Goal: Task Accomplishment & Management: Manage account settings

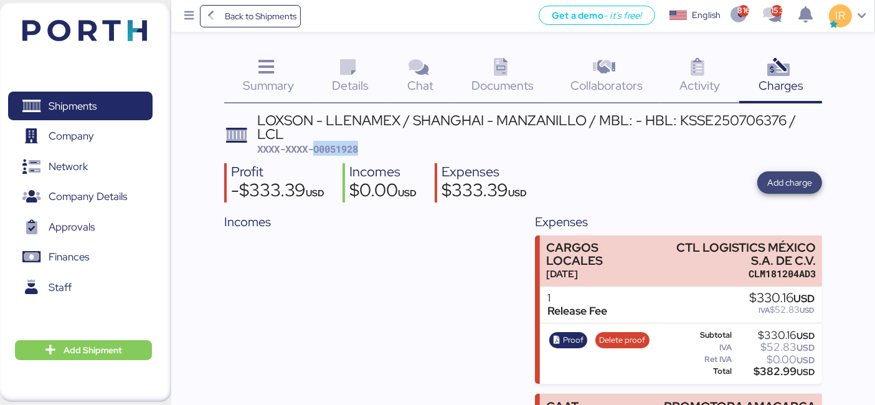
click at [804, 181] on span "Add charge" at bounding box center [789, 182] width 45 height 15
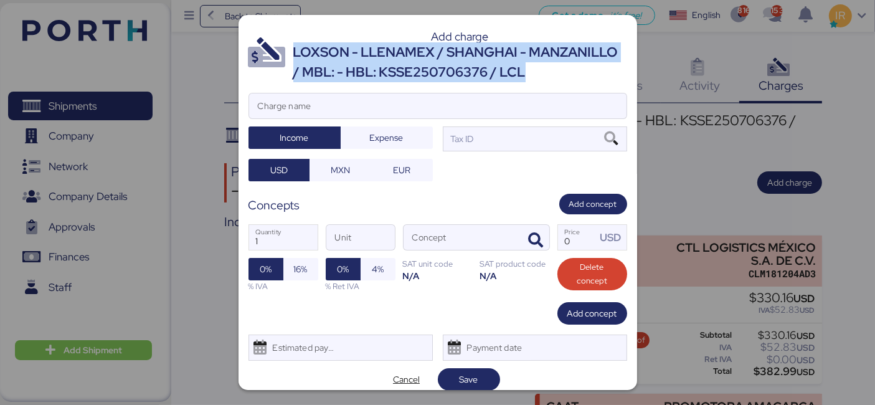
drag, startPoint x: 373, startPoint y: 97, endPoint x: 293, endPoint y: 58, distance: 88.6
click at [293, 58] on div "LOXSON - LLENAMEX / SHANGHAI - MANZANILLO / MBL: - HBL: KSSE250706376 / LCL" at bounding box center [460, 62] width 334 height 40
copy div "LOXSON - LLENAMEX / SHANGHAI - MANZANILLO / MBL: - HBL: KSSE250706376 / LCL"
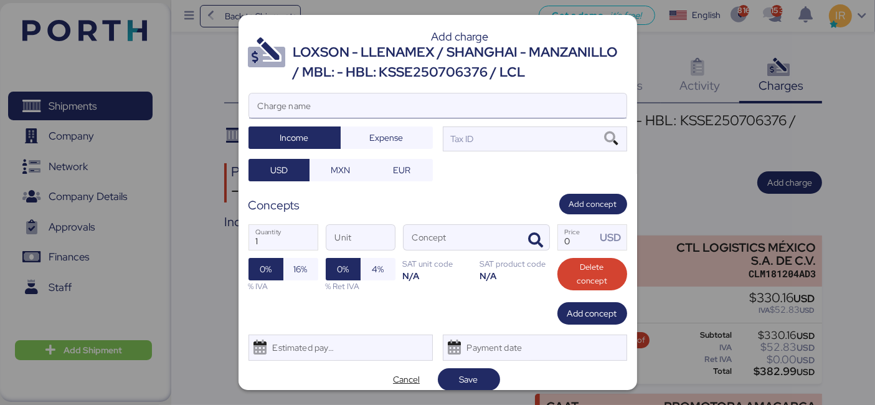
click at [324, 118] on input "Charge name" at bounding box center [437, 105] width 377 height 25
paste input "LOXSON - LLENAMEX / SHANGHAI - MANZANILLO / MBL: - HBL: KSSE250706376 / LCL"
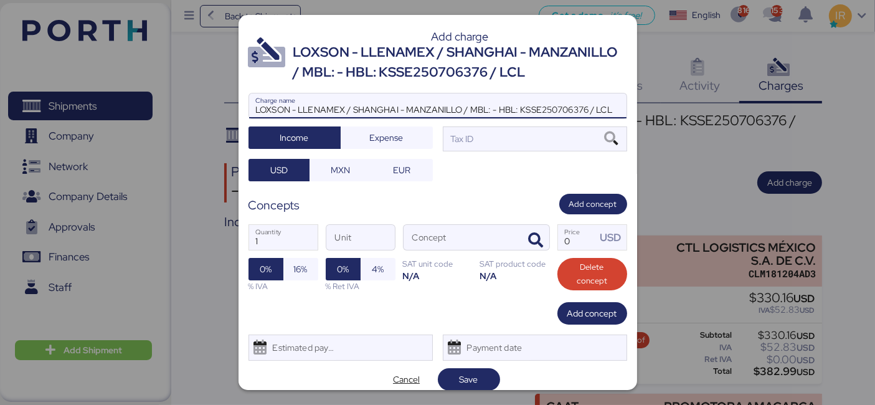
scroll to position [0, 7]
type input "LOXSON - LLENAMEX / SHANGHAI - MANZANILLO / MBL: - HBL: KSSE250706376 / LCL"
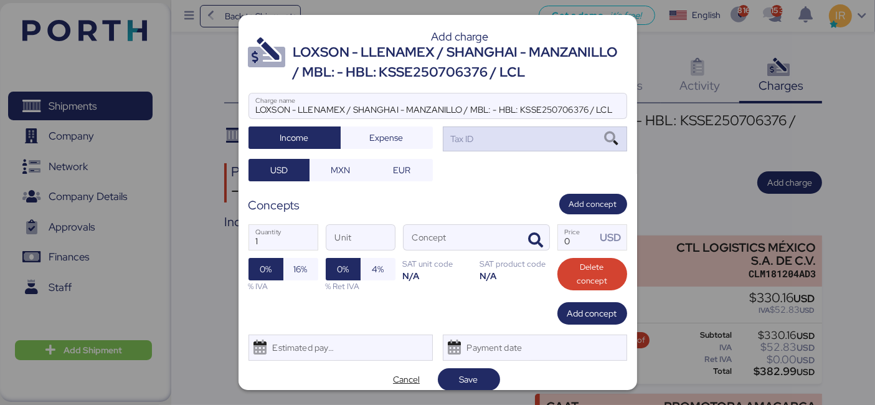
click at [469, 151] on div "Tax ID" at bounding box center [535, 138] width 184 height 25
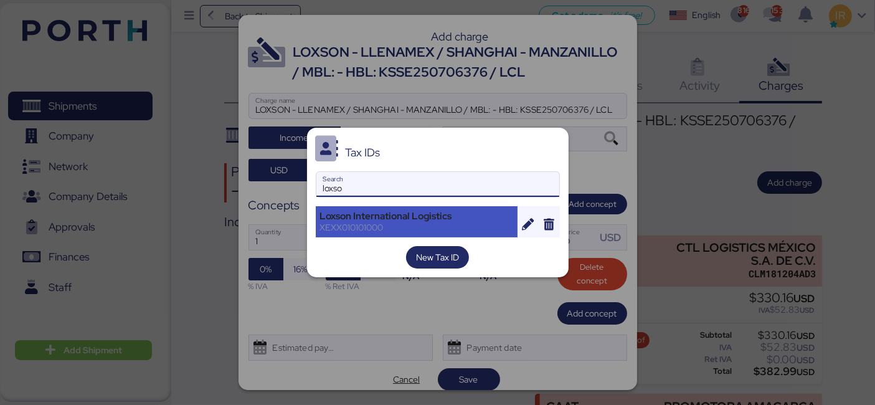
type input "loxso"
click at [397, 212] on div "Loxson International Logistics" at bounding box center [417, 215] width 194 height 11
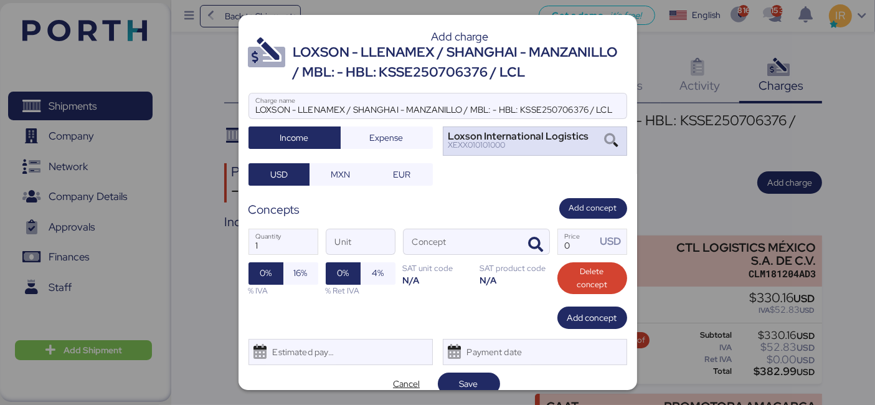
scroll to position [33, 0]
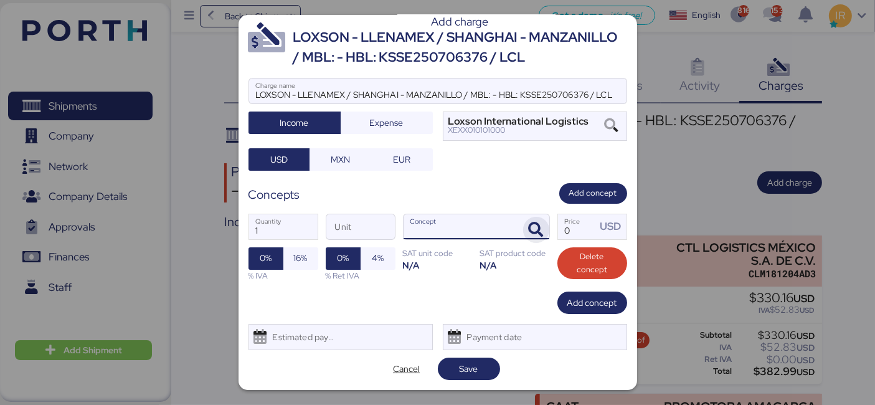
click at [529, 225] on icon "button" at bounding box center [536, 229] width 15 height 15
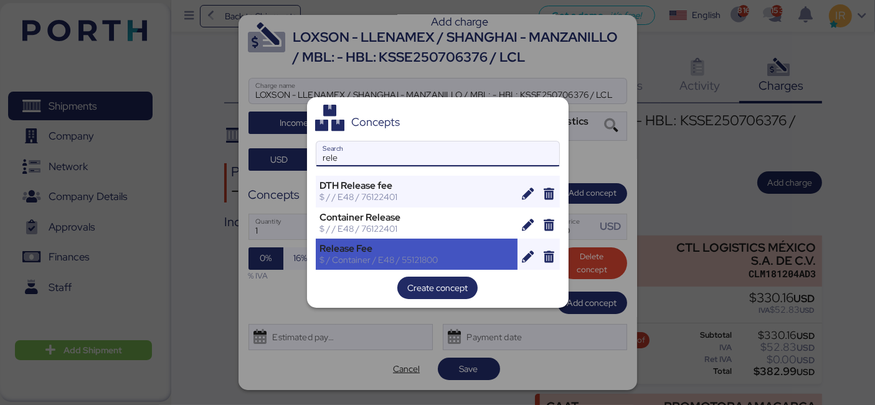
type input "rele"
click at [394, 243] on div "Release Fee" at bounding box center [417, 248] width 194 height 11
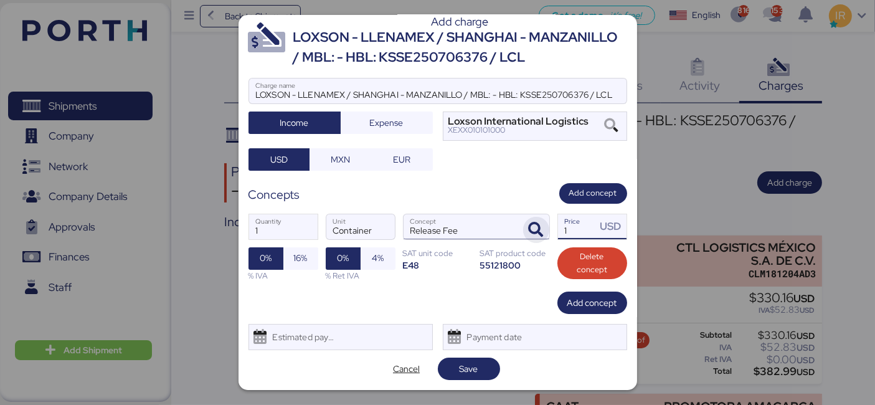
drag, startPoint x: 580, startPoint y: 233, endPoint x: 523, endPoint y: 230, distance: 57.3
click at [523, 230] on div "1 Quantity Container Unit Release Fee Concept 1 Price USD 0% 16% % IVA 0% 4% % …" at bounding box center [437, 248] width 379 height 88
type input "50"
click at [577, 309] on span "Add concept" at bounding box center [592, 302] width 50 height 15
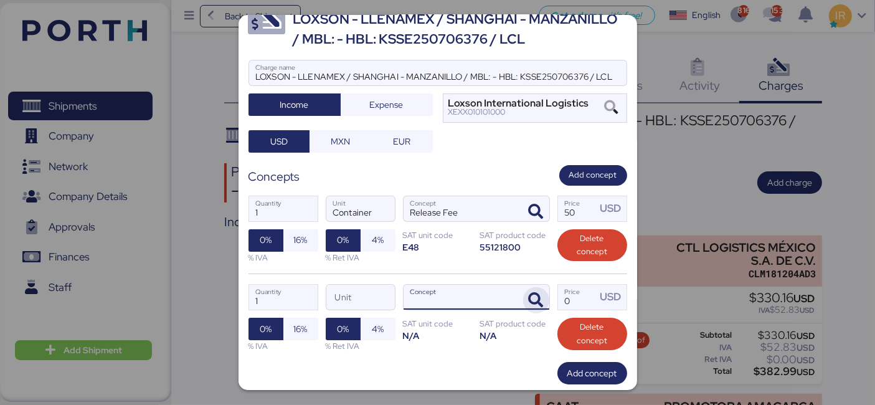
click at [534, 308] on icon "button" at bounding box center [536, 300] width 15 height 15
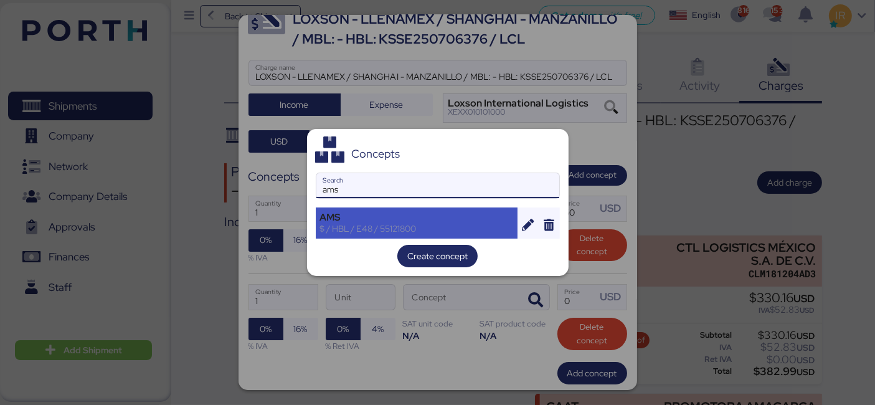
type input "ams"
click at [407, 217] on div "AMS" at bounding box center [417, 217] width 194 height 11
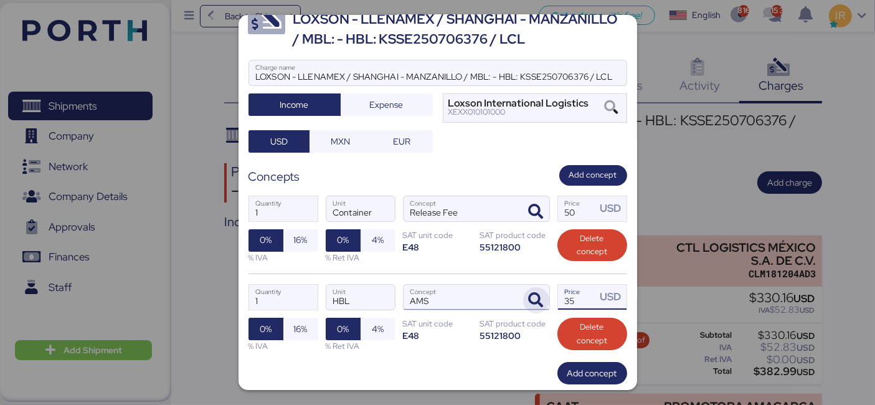
drag, startPoint x: 569, startPoint y: 315, endPoint x: 536, endPoint y: 312, distance: 33.2
click at [536, 312] on div "1 Quantity HBL Unit AMS Concept 35 Price USD 0% 16% % IVA 0% 4% % Ret IVA SAT u…" at bounding box center [437, 317] width 379 height 88
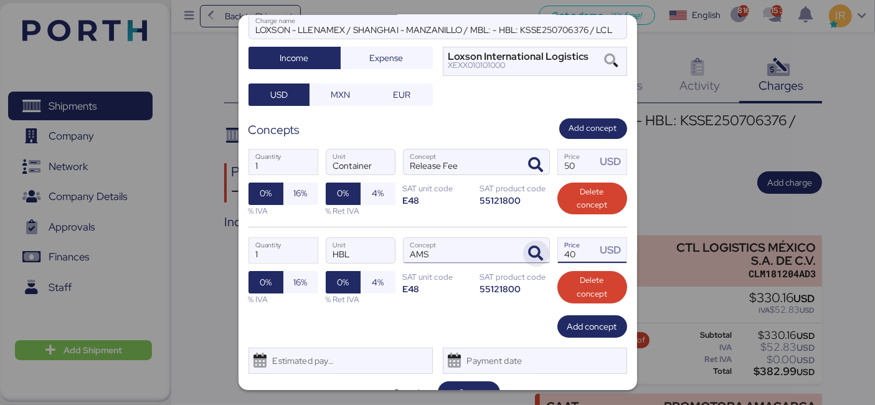
scroll to position [121, 0]
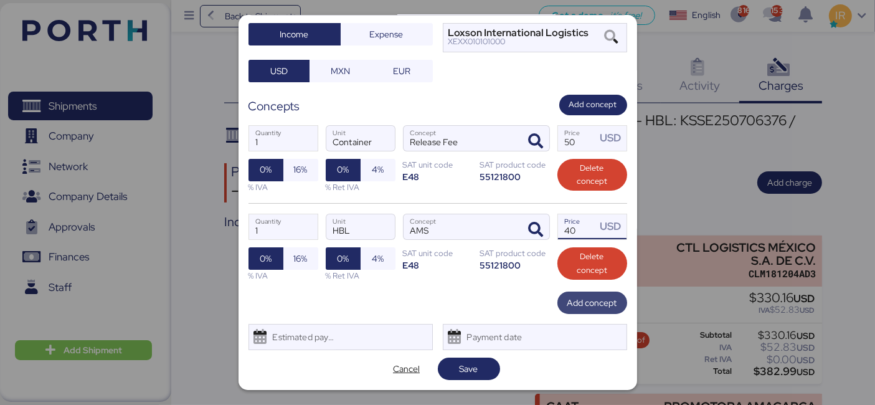
type input "40"
click at [567, 301] on span "Add concept" at bounding box center [592, 302] width 50 height 15
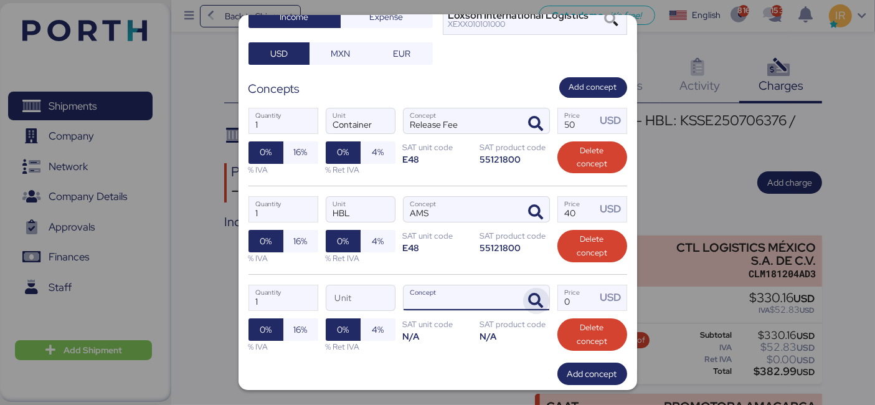
click at [532, 308] on icon "button" at bounding box center [536, 300] width 15 height 15
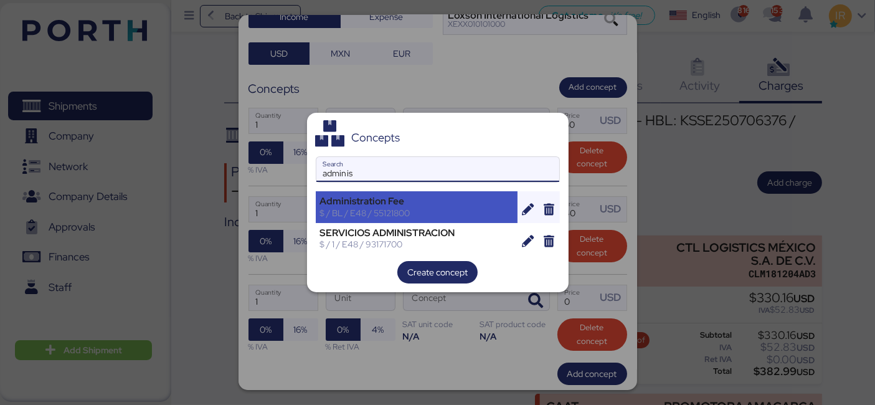
type input "adminis"
click at [424, 202] on div "Administration Fee" at bounding box center [417, 201] width 194 height 11
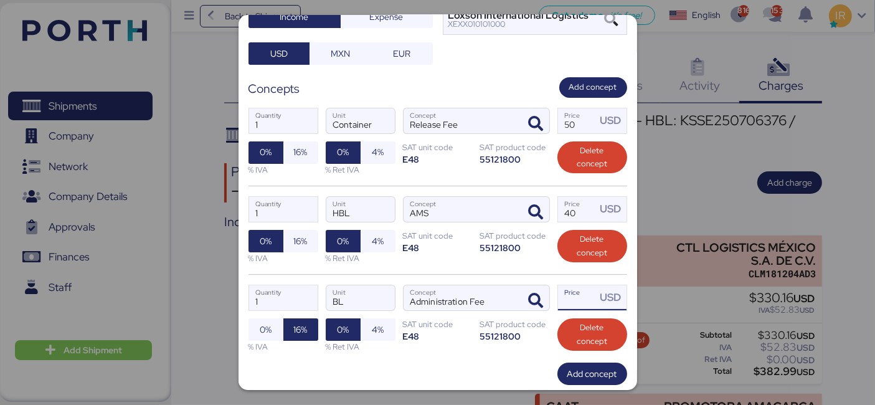
click at [562, 310] on input "Price USD" at bounding box center [577, 297] width 39 height 25
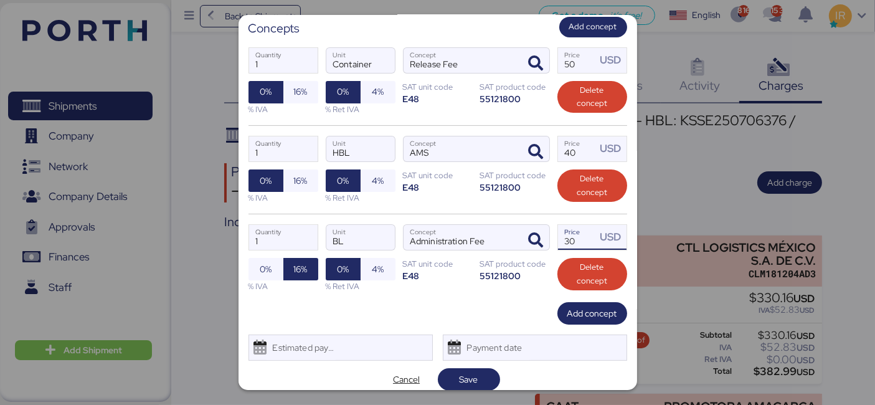
scroll to position [209, 0]
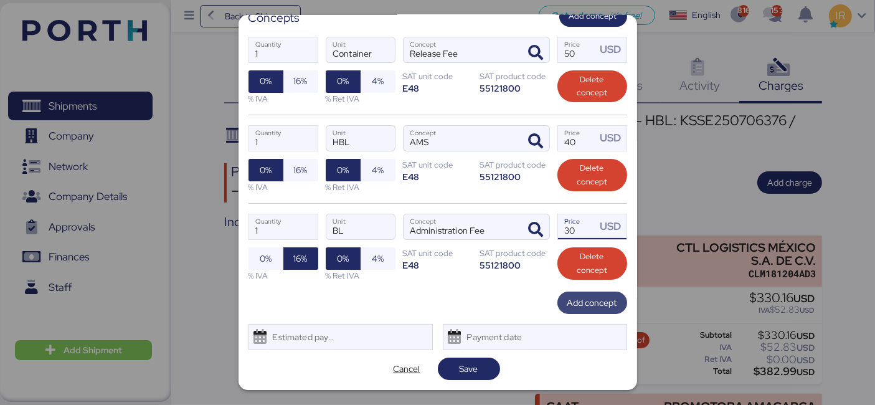
type input "30"
click at [575, 306] on span "Add concept" at bounding box center [592, 302] width 50 height 15
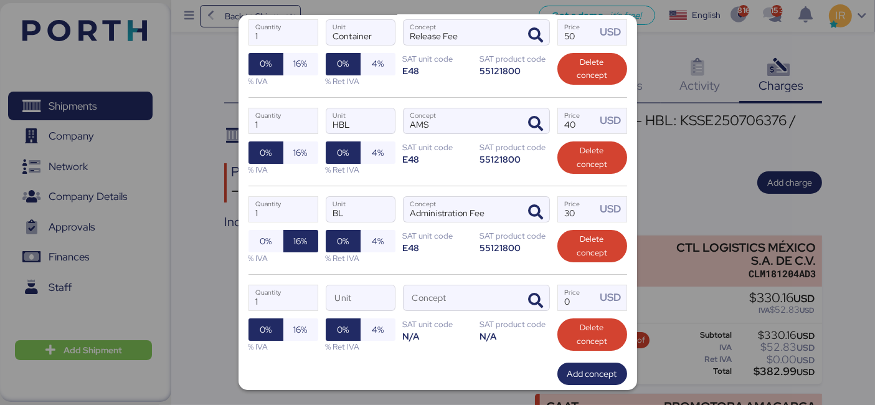
click at [531, 330] on div "SAT product code" at bounding box center [515, 324] width 70 height 12
drag, startPoint x: 531, startPoint y: 338, endPoint x: 531, endPoint y: 326, distance: 11.8
click at [531, 326] on div "1 Quantity Unit Concept 0 Price USD 0% 16% % IVA 0% 4% % Ret IVA SAT unit code …" at bounding box center [437, 318] width 379 height 88
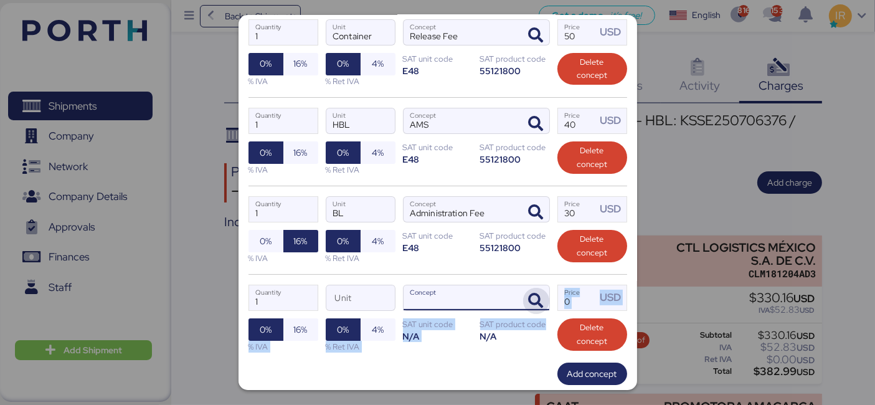
click at [531, 308] on icon "button" at bounding box center [536, 300] width 15 height 15
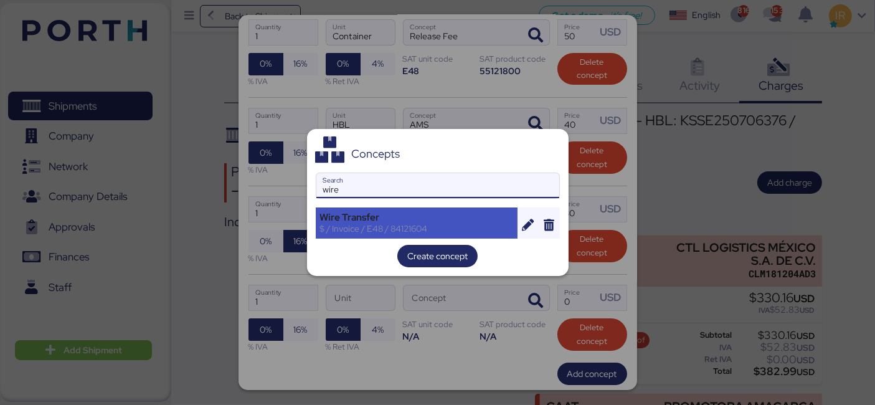
type input "wire"
click at [421, 221] on div "Wire Transfer" at bounding box center [417, 217] width 194 height 11
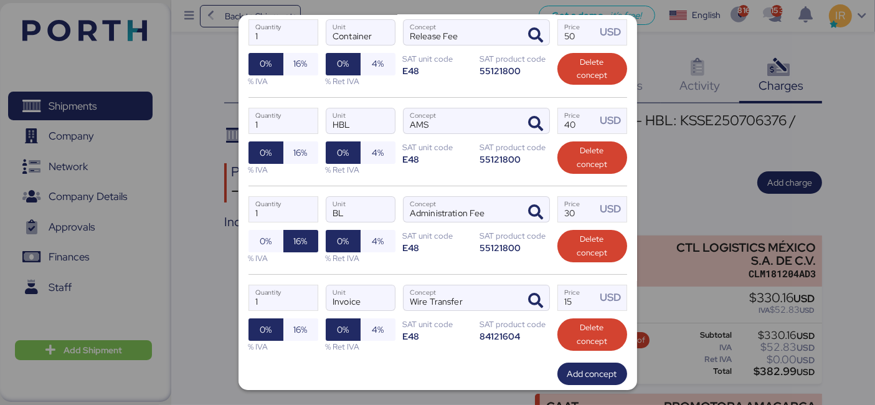
drag, startPoint x: 570, startPoint y: 319, endPoint x: 542, endPoint y: 319, distance: 28.0
click at [542, 319] on div "1 Quantity Invoice Unit Wire Transfer Concept 15 Price USD 0% 16% % IVA 0% 4% %…" at bounding box center [437, 318] width 379 height 88
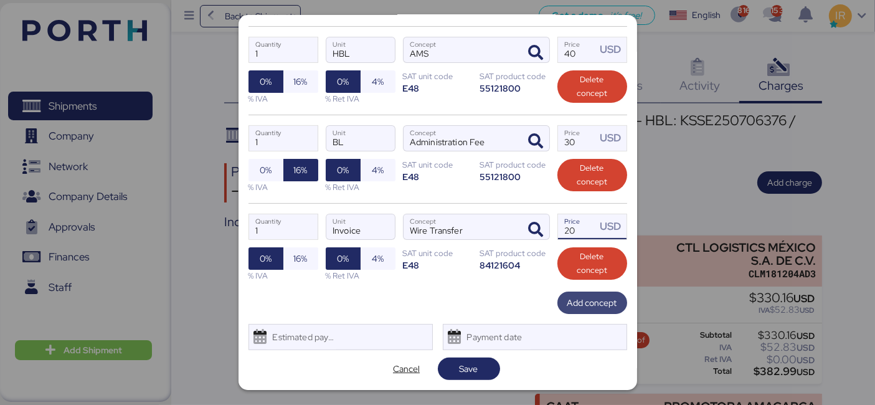
type input "20"
click at [576, 295] on span "Add concept" at bounding box center [592, 302] width 50 height 17
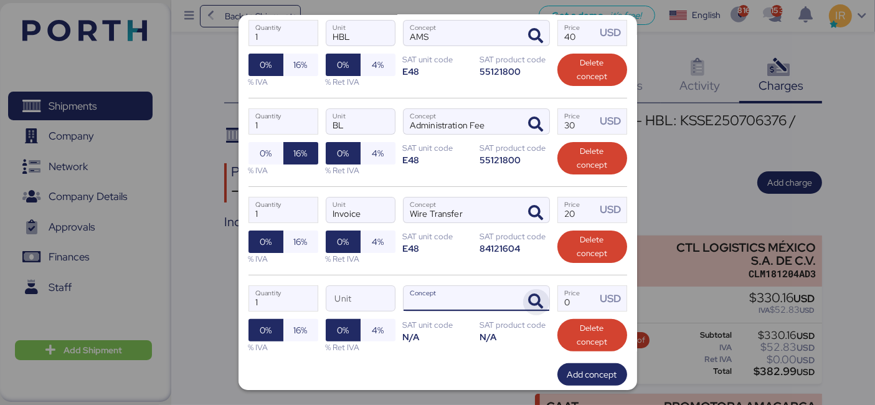
click at [529, 309] on icon "button" at bounding box center [536, 301] width 15 height 15
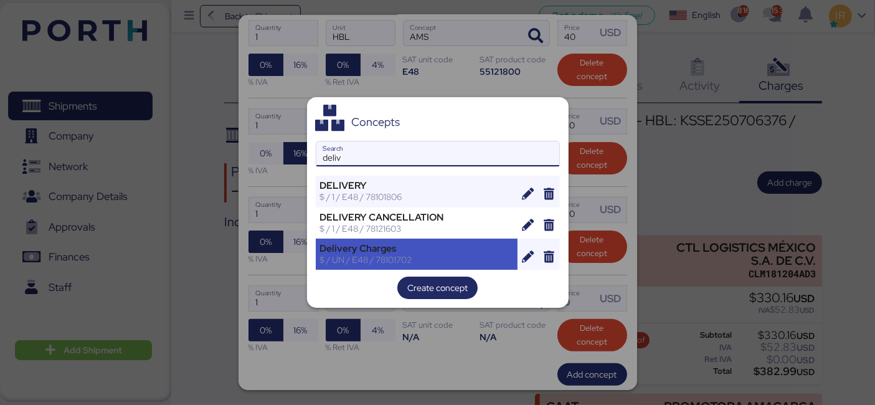
type input "deliv"
click at [387, 263] on div "$ / UN / E48 / 78101702" at bounding box center [417, 259] width 194 height 11
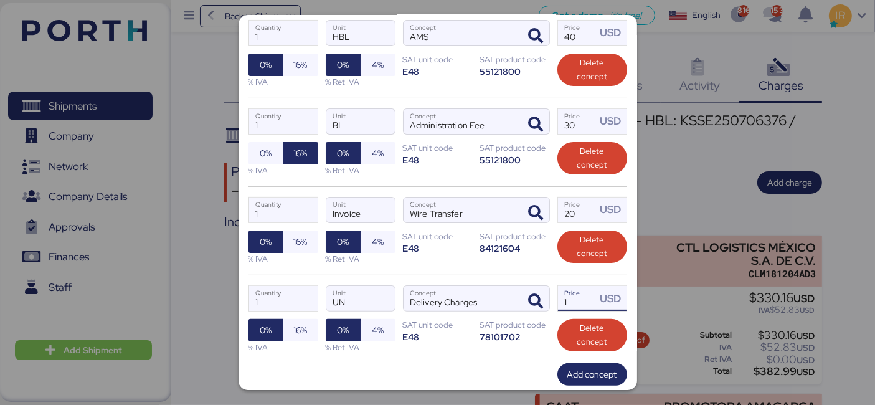
click at [579, 310] on input "1" at bounding box center [577, 298] width 39 height 25
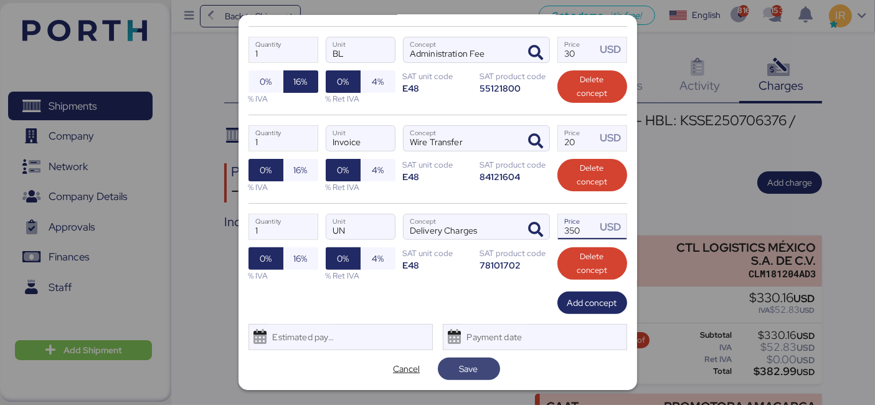
type input "350"
click at [479, 364] on span "Save" at bounding box center [469, 368] width 42 height 17
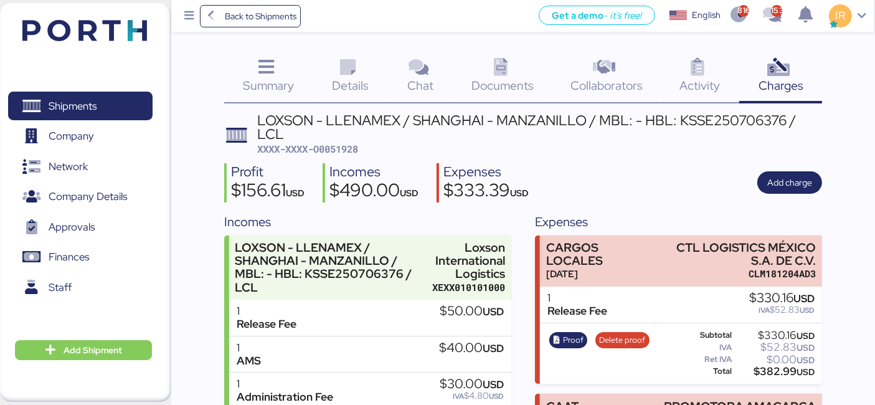
scroll to position [149, 0]
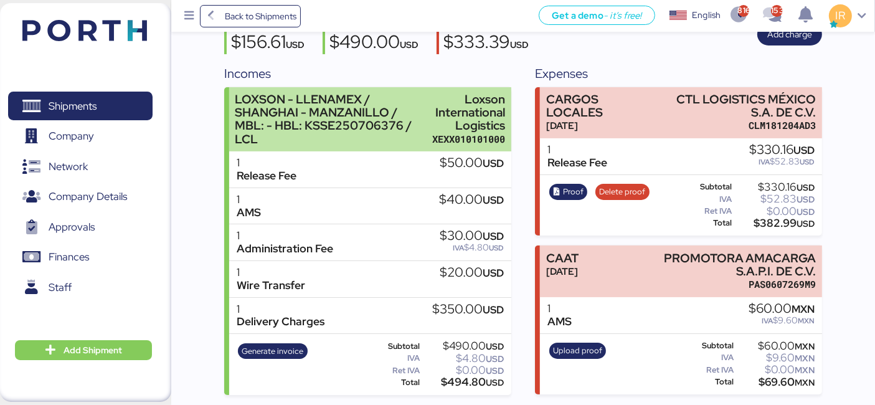
click at [404, 126] on div "LOXSON - LLENAMEX / SHANGHAI - MANZANILLO / MBL: - HBL: KSSE250706376 / LCL" at bounding box center [330, 119] width 191 height 53
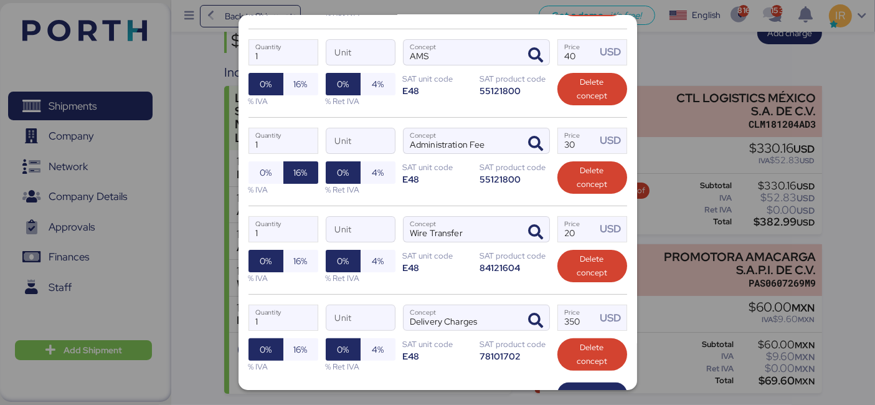
scroll to position [321, 0]
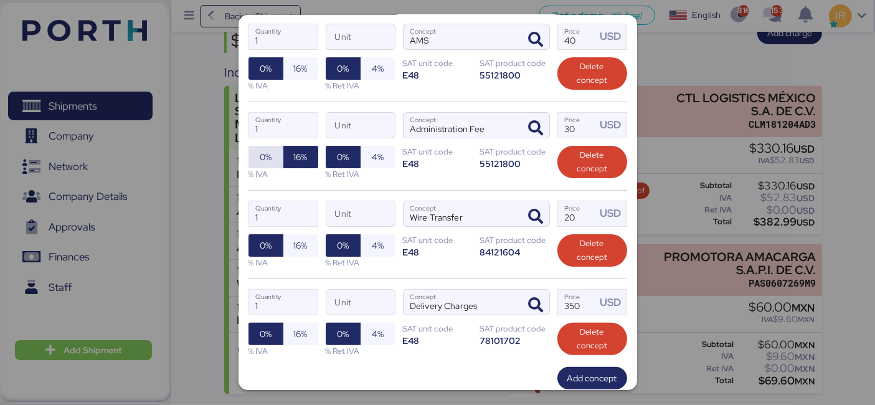
click at [260, 164] on span "0%" at bounding box center [266, 156] width 12 height 15
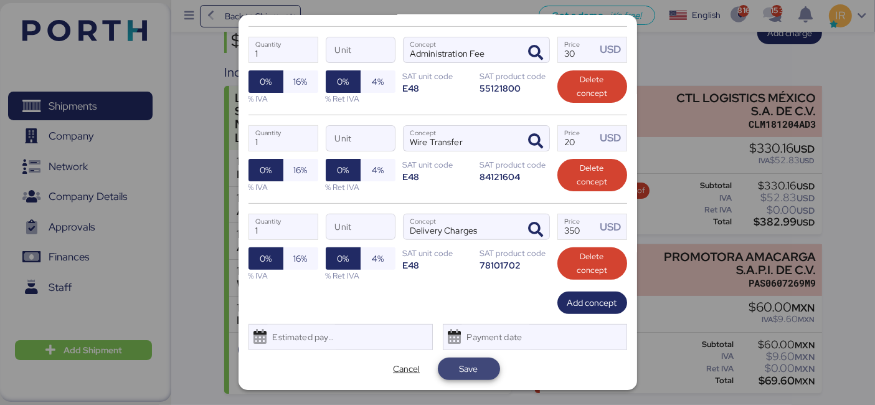
click at [466, 363] on span "Save" at bounding box center [469, 368] width 19 height 15
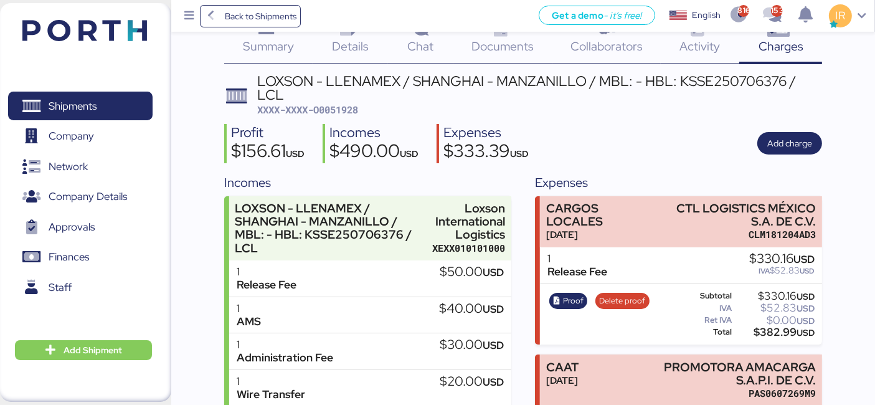
scroll to position [39, 0]
click at [567, 297] on span "Proof" at bounding box center [573, 302] width 21 height 14
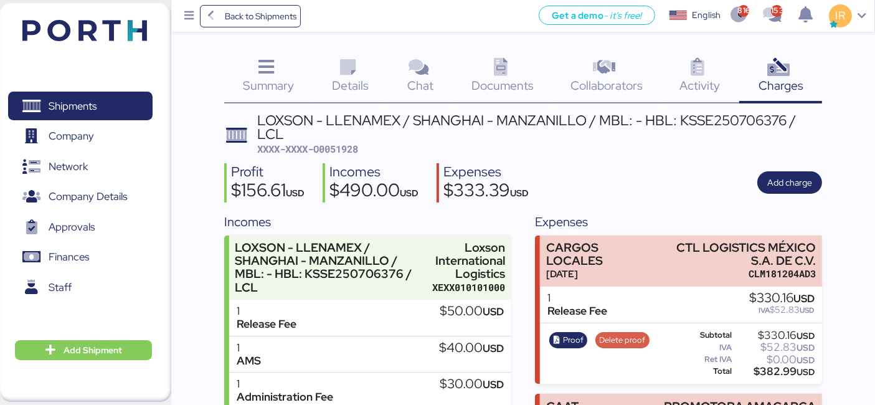
scroll to position [149, 0]
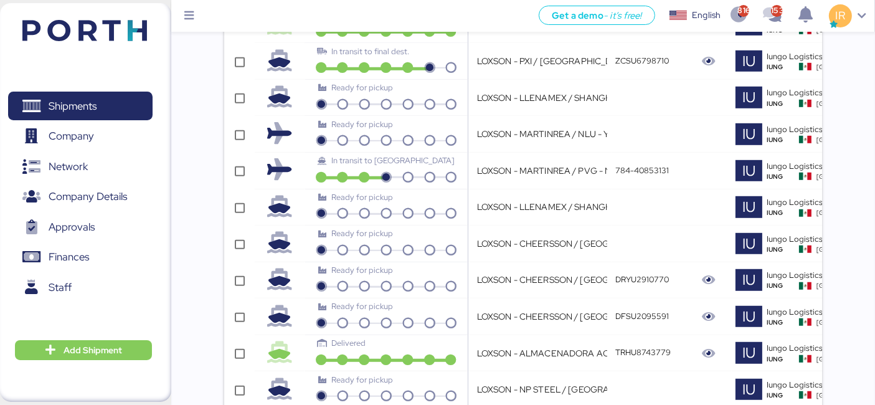
scroll to position [1628, 0]
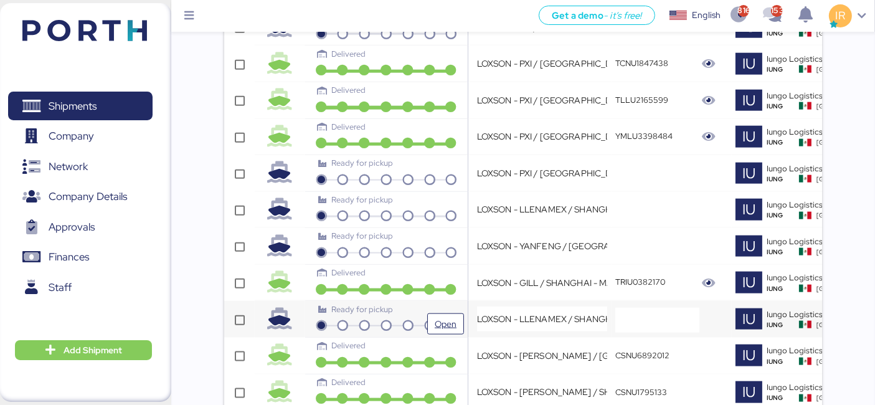
click at [405, 307] on div "Ready for pickup" at bounding box center [386, 309] width 136 height 12
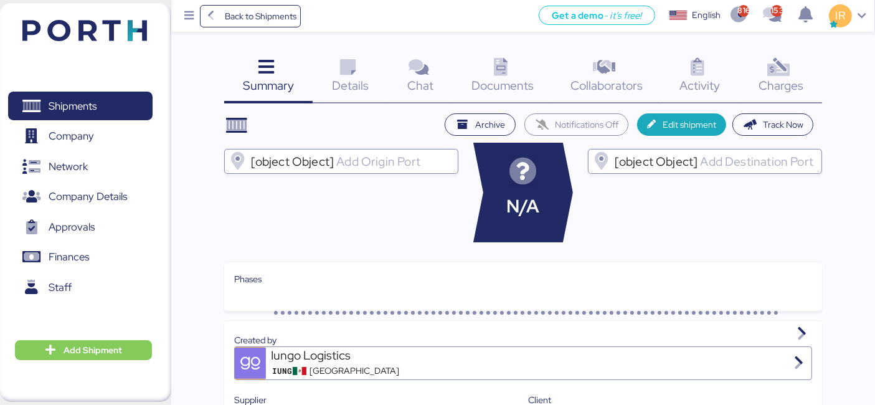
click at [765, 93] on div "Charges 0" at bounding box center [780, 78] width 83 height 52
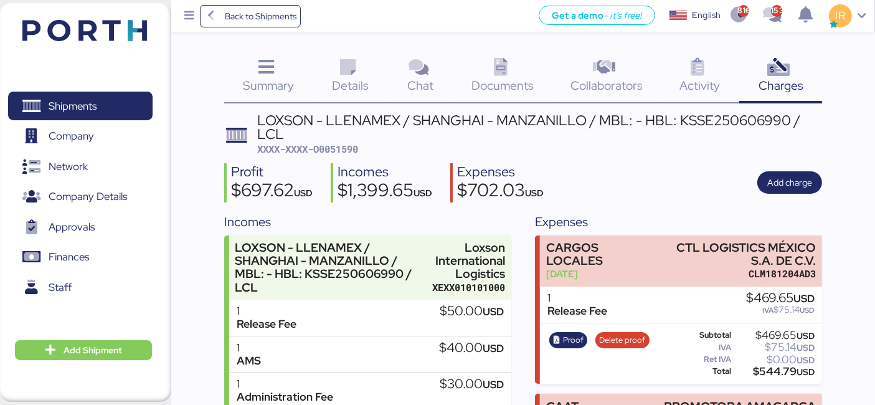
click at [352, 154] on span "XXXX-XXXX-O0051590" at bounding box center [307, 149] width 101 height 12
copy span "O0051590"
